Goal: Task Accomplishment & Management: Use online tool/utility

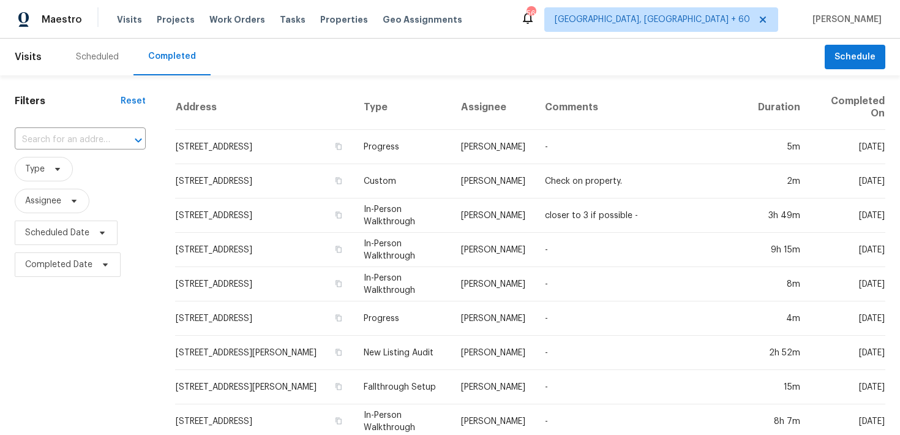
click at [100, 128] on div "​" at bounding box center [80, 140] width 131 height 26
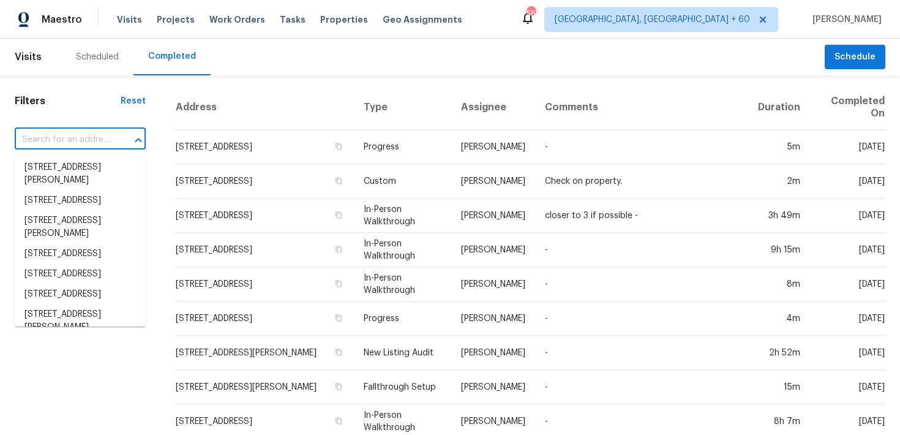
paste input "[STREET_ADDRESS]"
type input "[STREET_ADDRESS]"
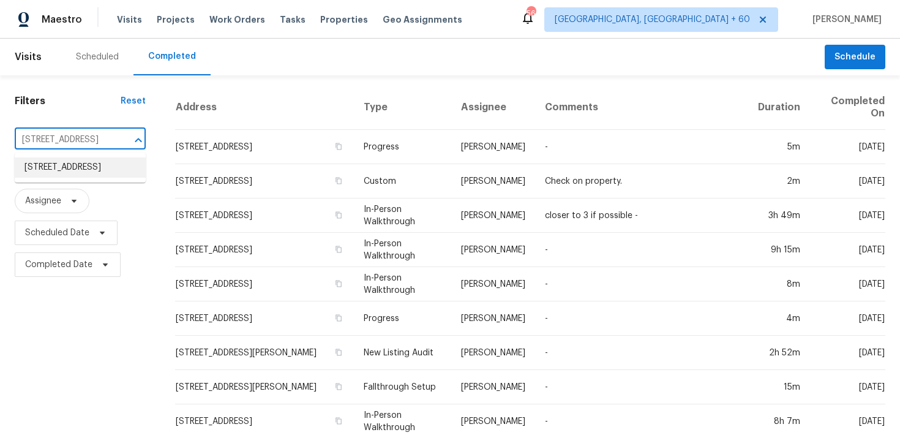
click at [52, 167] on li "[STREET_ADDRESS]" at bounding box center [80, 167] width 131 height 20
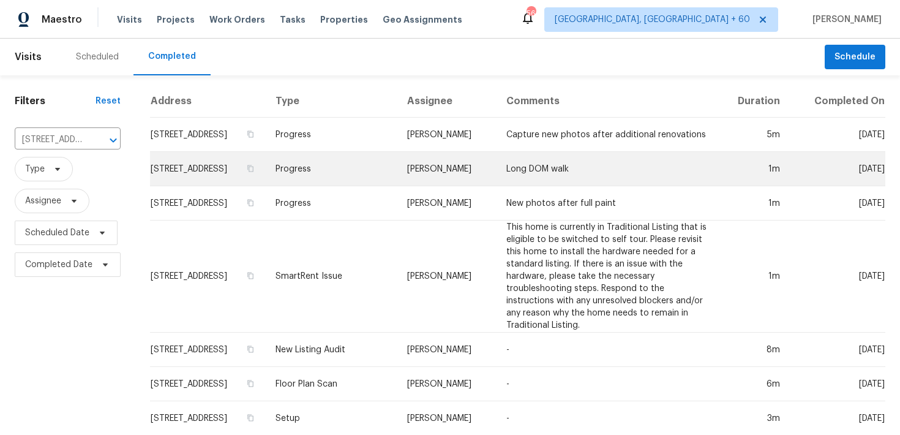
click at [356, 183] on td "Progress" at bounding box center [332, 169] width 132 height 34
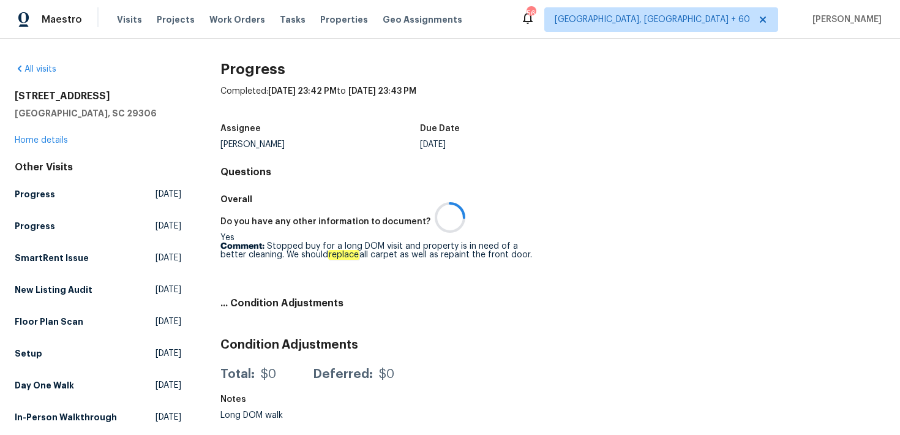
click at [37, 137] on div at bounding box center [450, 217] width 900 height 435
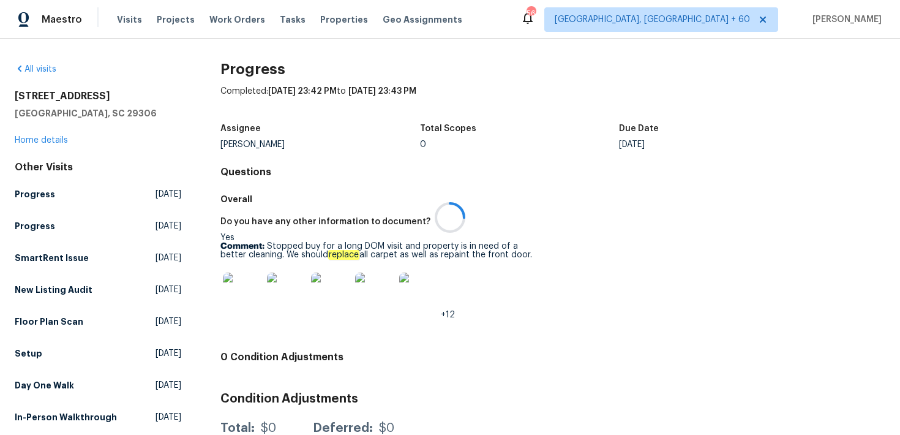
click at [32, 138] on div at bounding box center [450, 217] width 900 height 435
click at [32, 138] on link "Home details" at bounding box center [41, 140] width 53 height 9
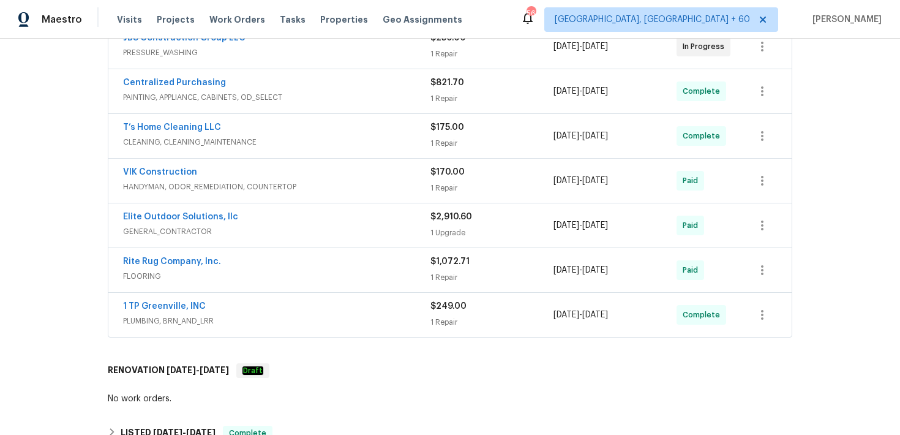
scroll to position [234, 0]
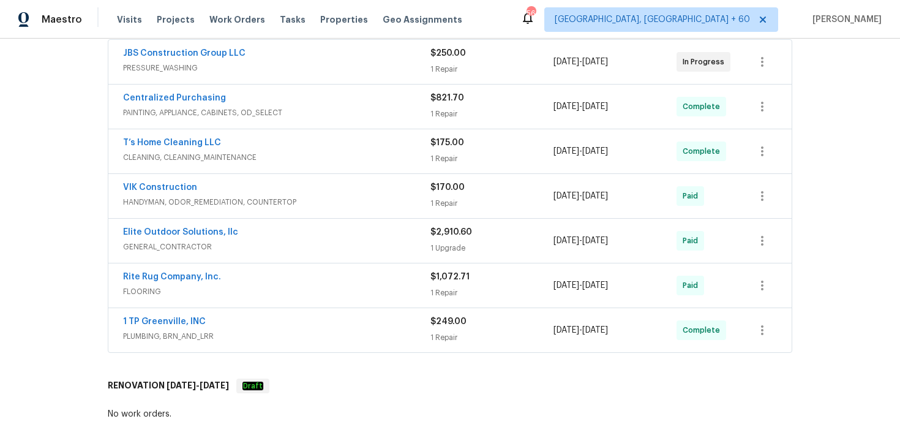
click at [466, 329] on div "$249.00 1 Repair" at bounding box center [492, 329] width 123 height 29
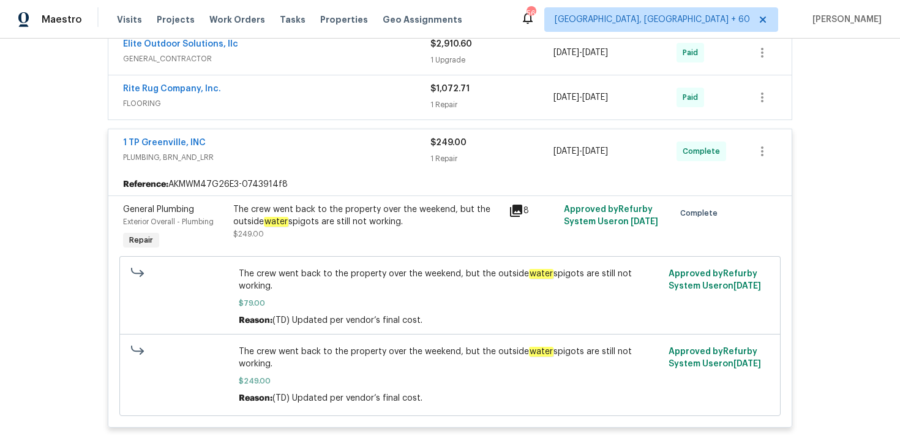
scroll to position [458, 0]
